Goal: Task Accomplishment & Management: Manage account settings

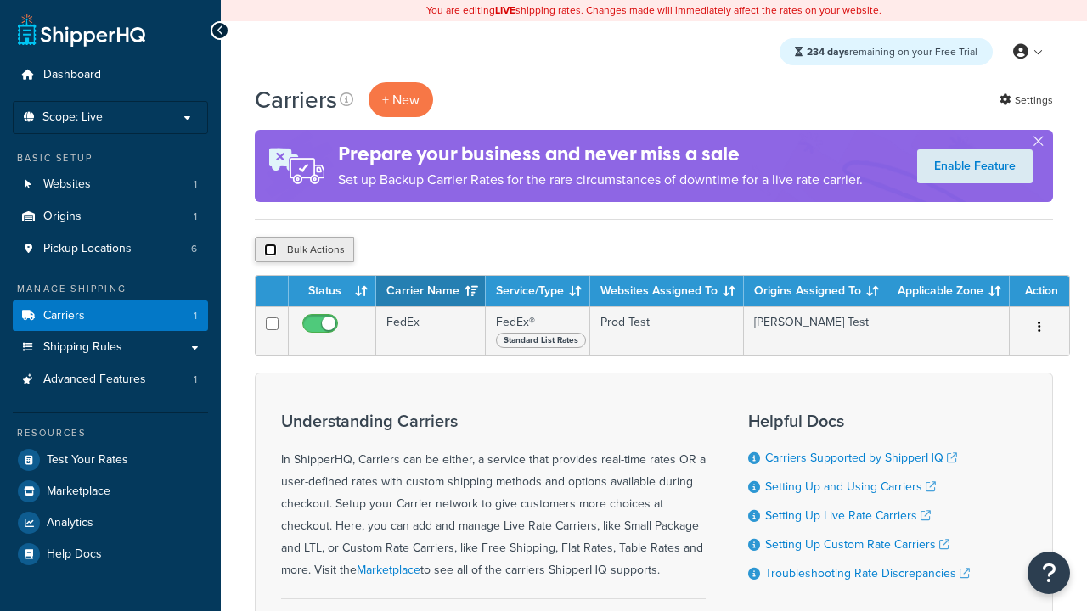
click at [270, 251] on input "checkbox" at bounding box center [270, 250] width 13 height 13
checkbox input "true"
click at [0, 0] on button "Delete" at bounding box center [0, 0] width 0 height 0
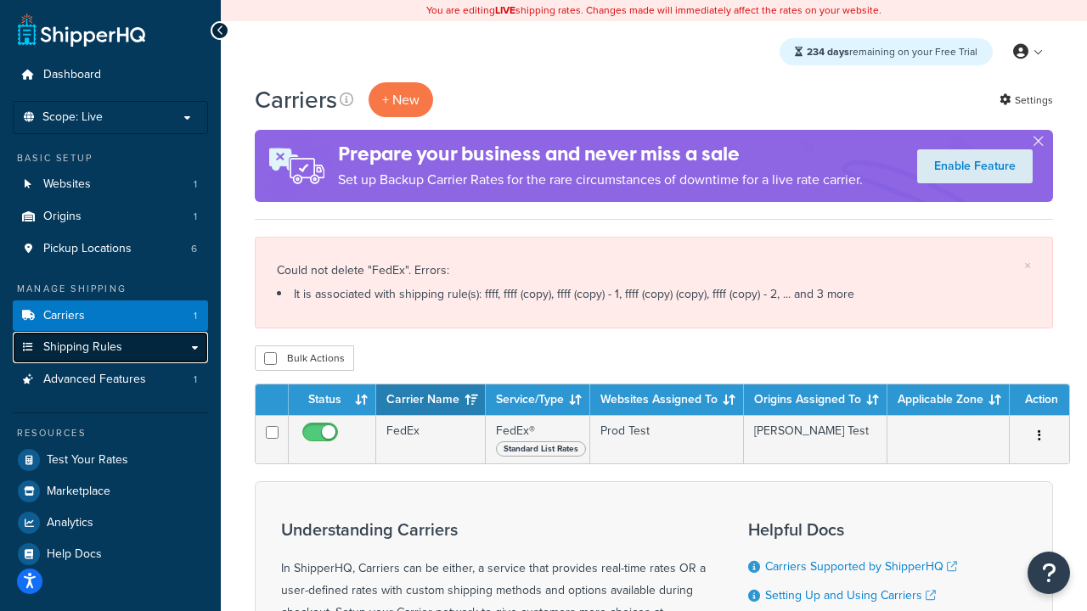
click at [69, 347] on span "Shipping Rules" at bounding box center [82, 347] width 79 height 14
